Goal: Information Seeking & Learning: Check status

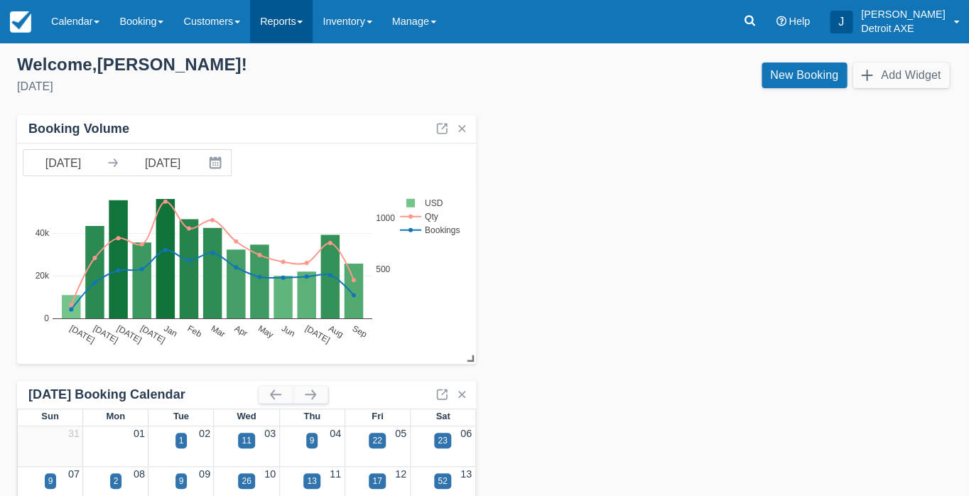
click at [285, 28] on link "Reports" at bounding box center [281, 21] width 62 height 43
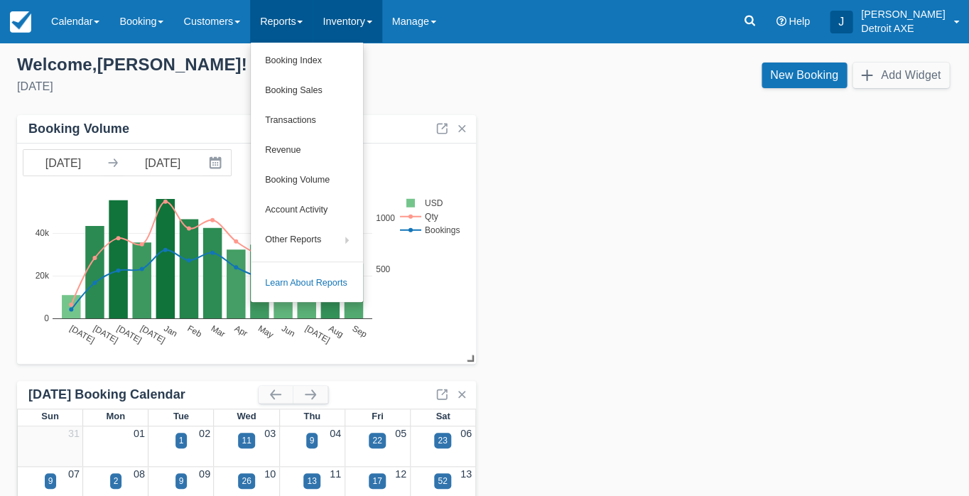
click at [381, 19] on link "Inventory" at bounding box center [346, 21] width 69 height 43
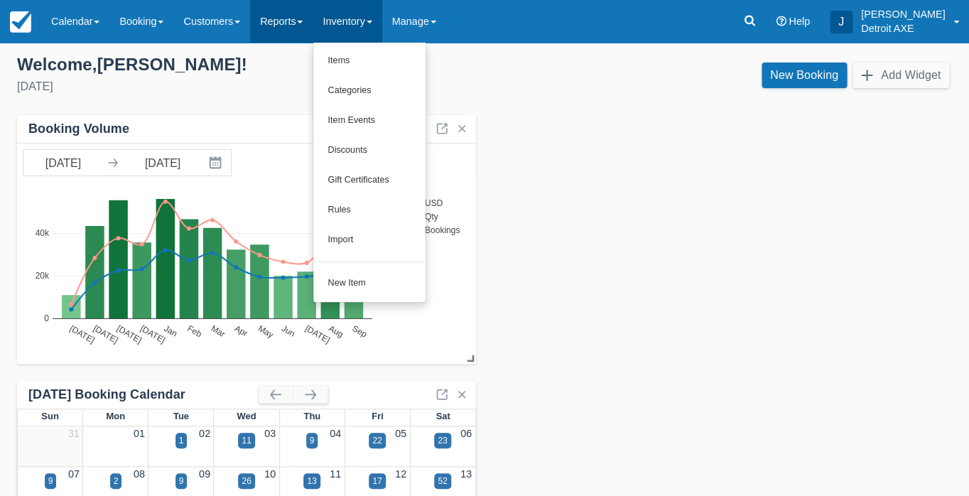
click at [268, 23] on link "Reports" at bounding box center [281, 21] width 62 height 43
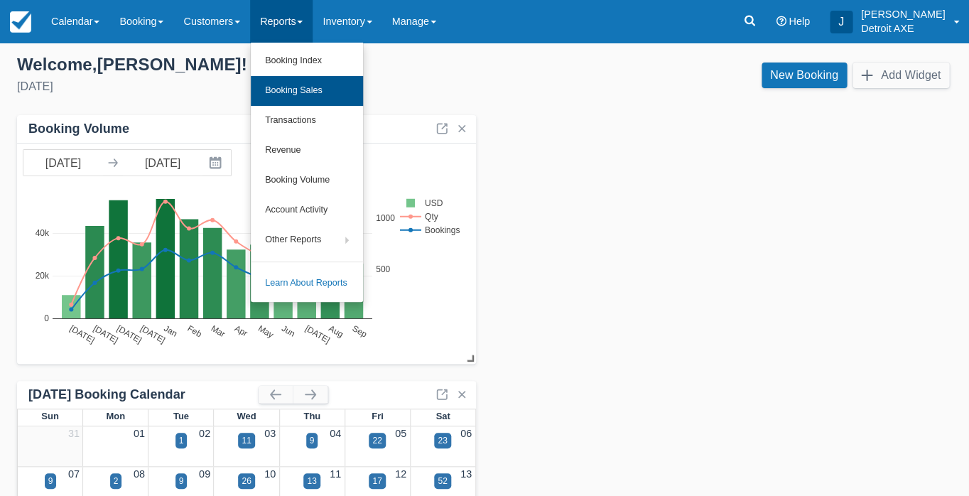
click at [311, 91] on link "Booking Sales" at bounding box center [307, 91] width 112 height 30
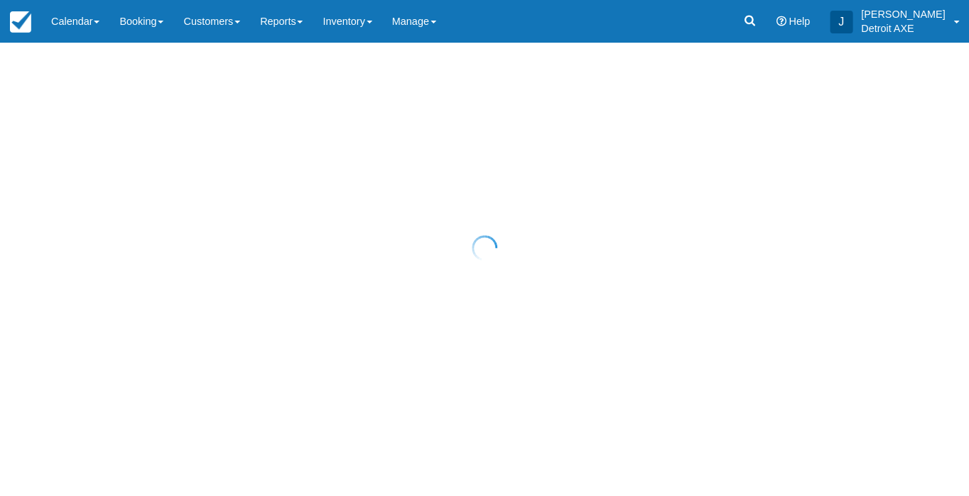
select select "20"
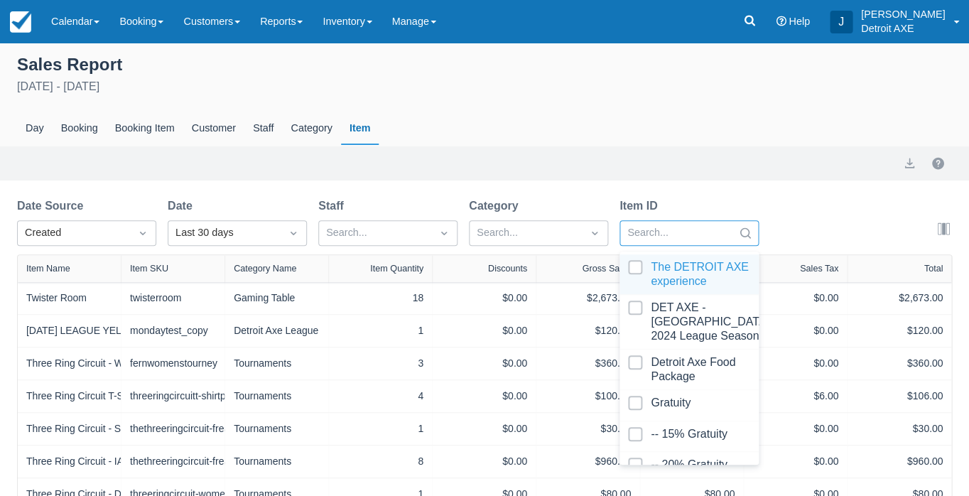
click at [709, 222] on div "Search..." at bounding box center [676, 233] width 112 height 23
click at [695, 234] on div at bounding box center [676, 233] width 98 height 18
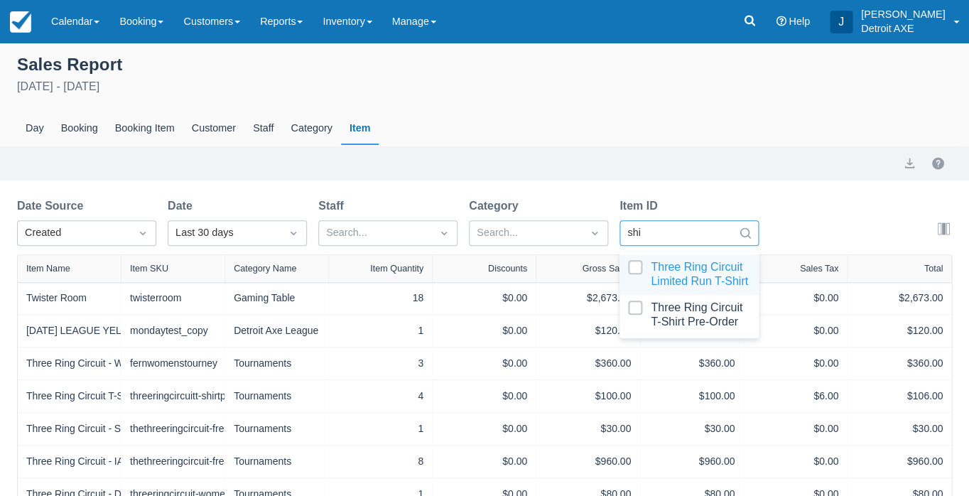
type input "shir"
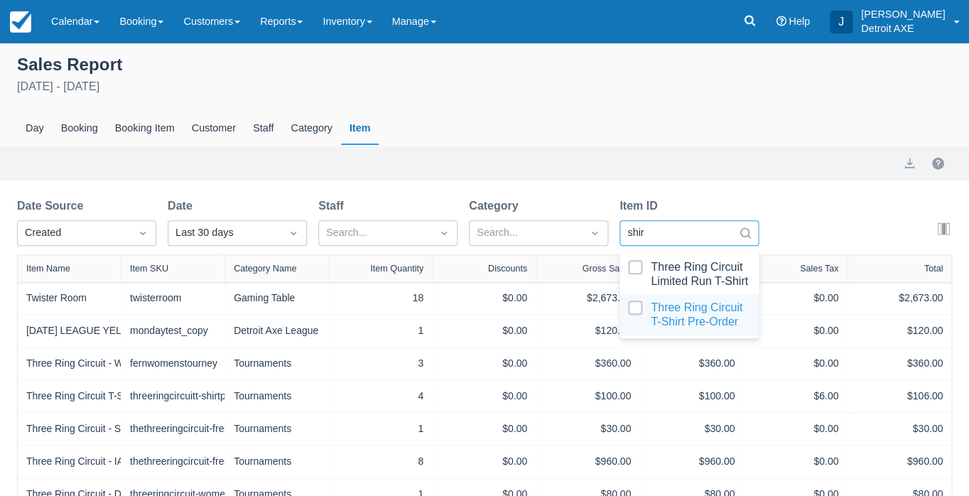
click at [707, 312] on div at bounding box center [689, 314] width 122 height 28
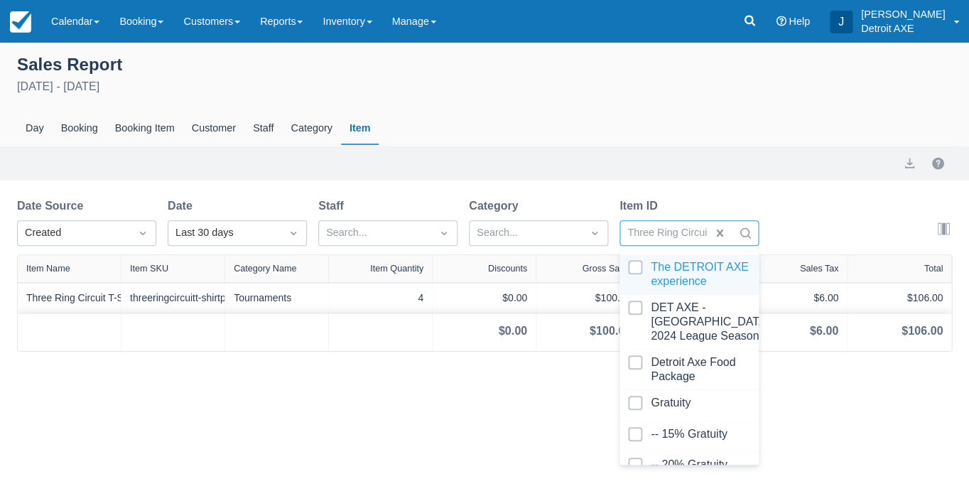
click at [716, 198] on div "Item ID" at bounding box center [688, 205] width 139 height 17
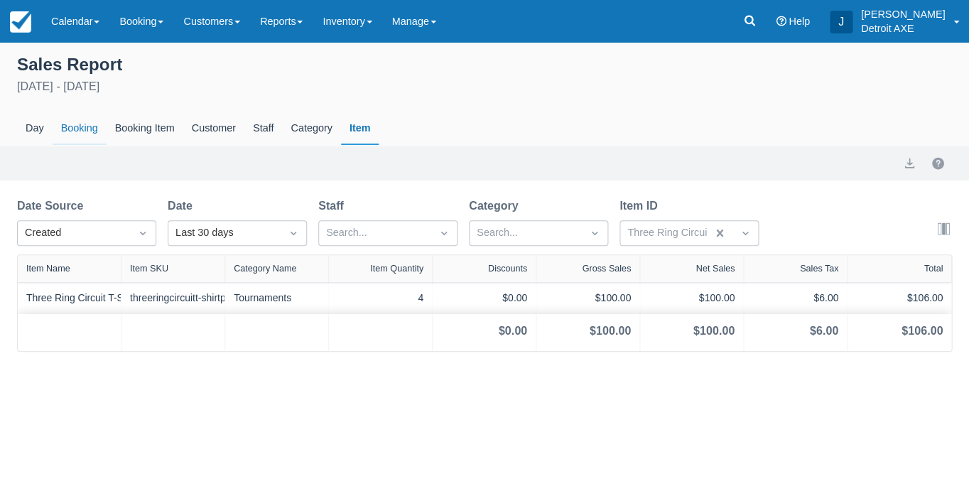
click at [75, 124] on div "Booking" at bounding box center [80, 128] width 54 height 33
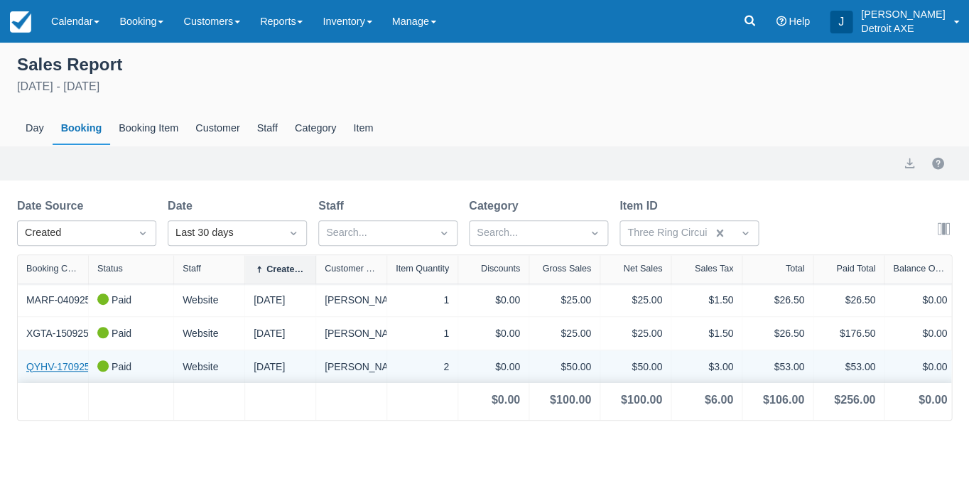
click at [68, 365] on link "QYHV-170925" at bounding box center [58, 366] width 64 height 15
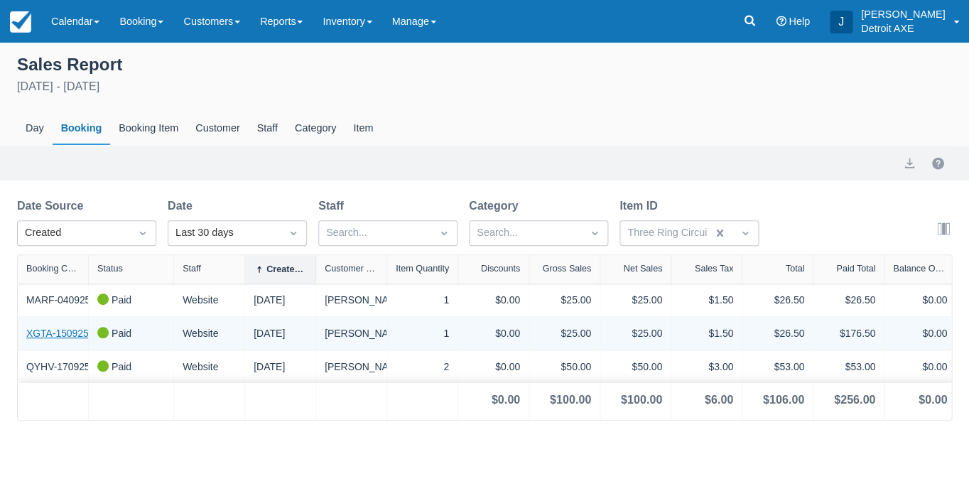
click at [65, 333] on link "XGTA-150925" at bounding box center [57, 333] width 62 height 15
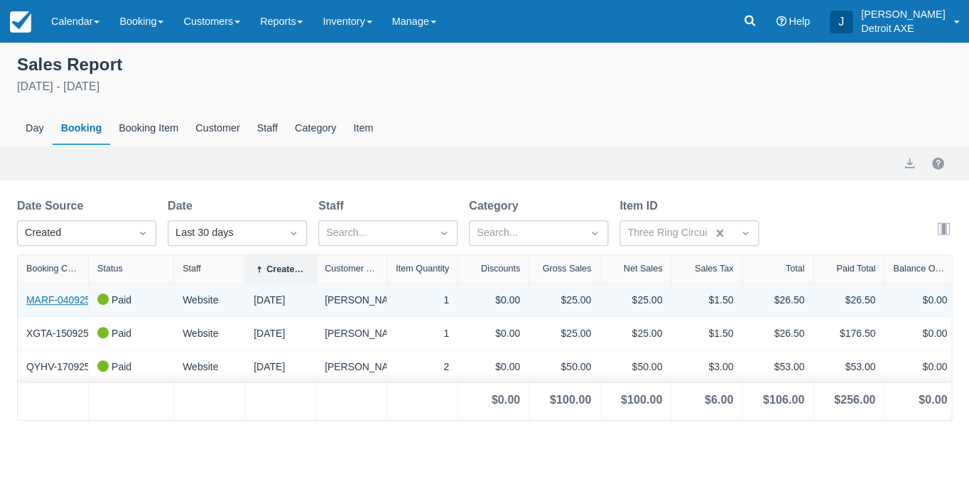
click at [56, 298] on link "MARF-040925" at bounding box center [58, 300] width 64 height 15
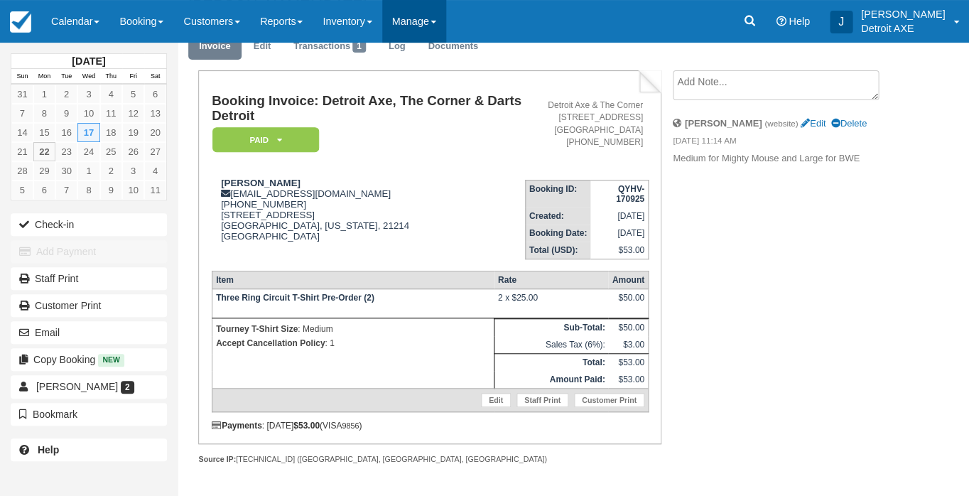
scroll to position [71, 0]
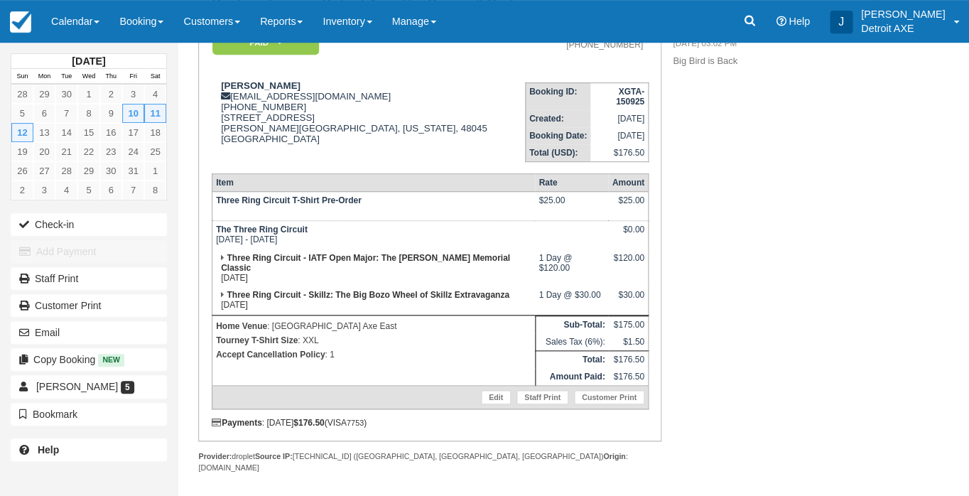
scroll to position [156, 0]
